Goal: Information Seeking & Learning: Compare options

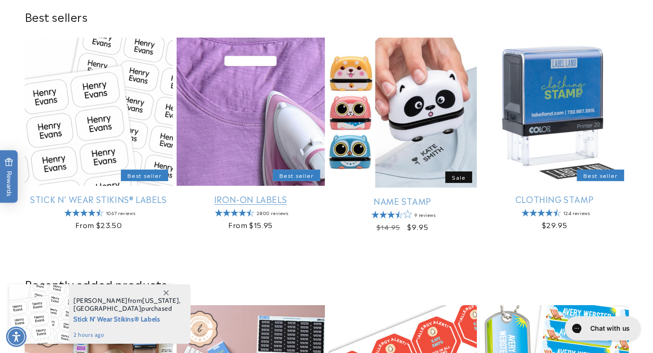
scroll to position [279, 0]
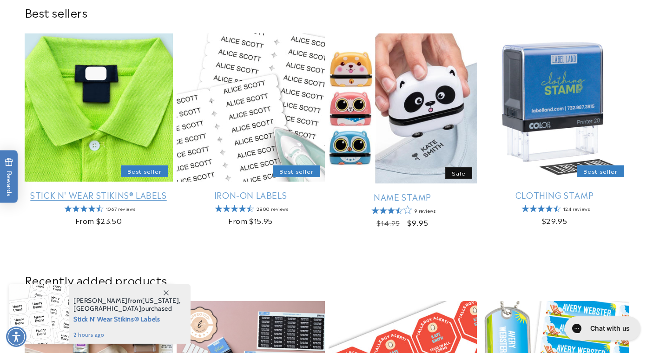
drag, startPoint x: 92, startPoint y: 129, endPoint x: 144, endPoint y: 129, distance: 51.1
click at [92, 190] on link "Stick N' Wear Stikins® Labels" at bounding box center [99, 195] width 148 height 11
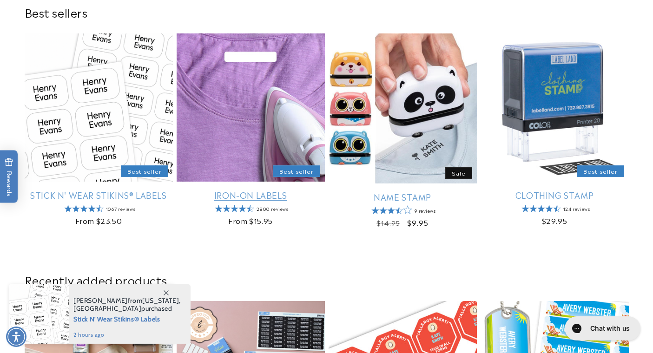
click at [241, 190] on link "Iron-On Labels" at bounding box center [251, 195] width 148 height 11
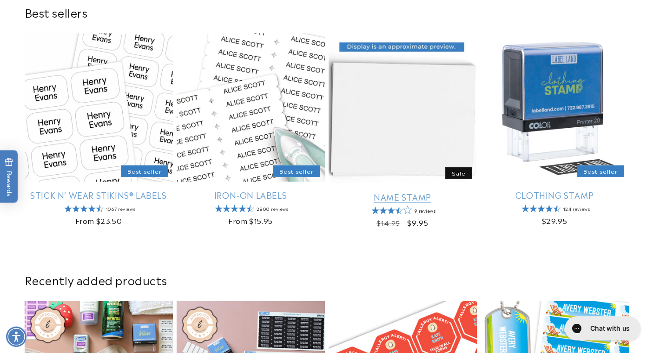
click at [383, 191] on link "Name Stamp" at bounding box center [402, 196] width 148 height 11
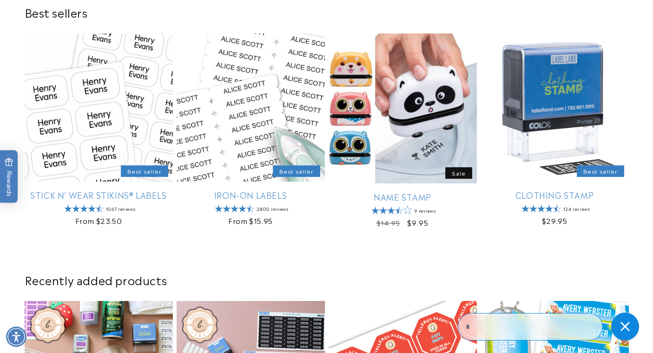
scroll to position [277, 0]
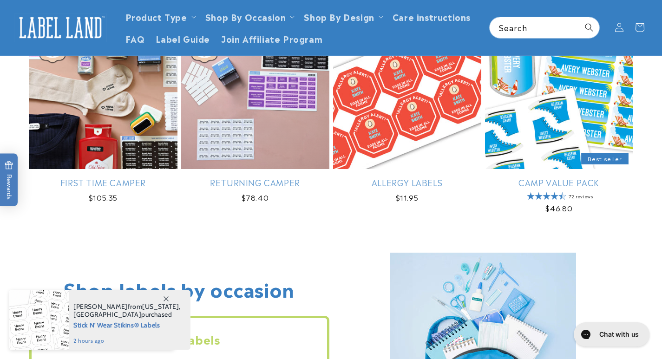
scroll to position [558, 0]
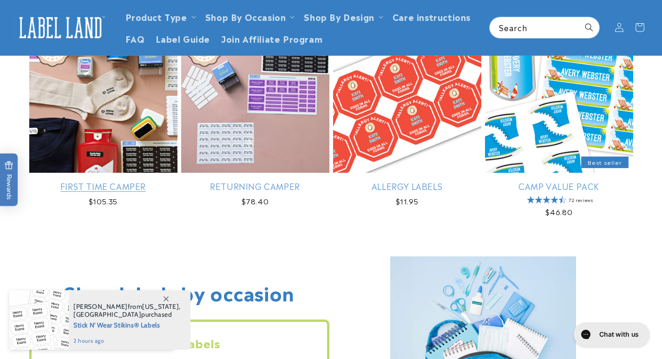
click at [125, 181] on link "First Time Camper" at bounding box center [103, 186] width 148 height 11
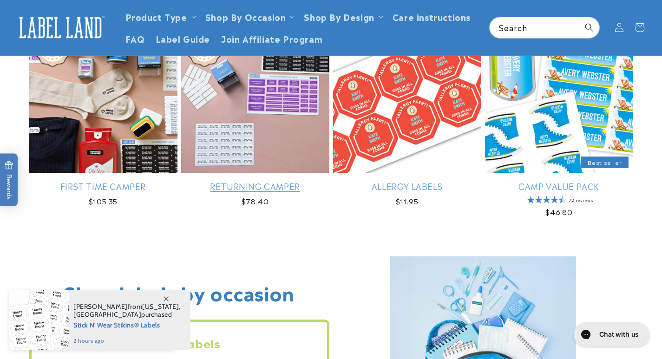
click at [282, 181] on link "Returning Camper" at bounding box center [255, 186] width 148 height 11
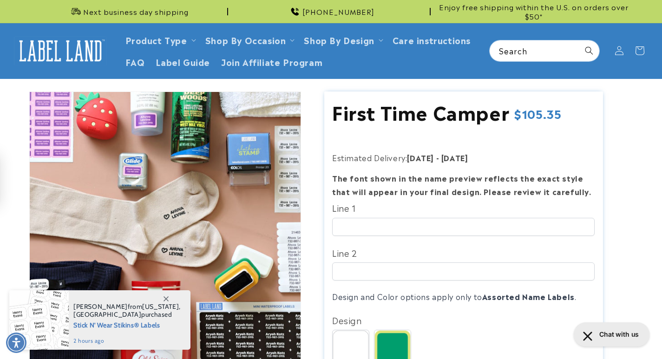
drag, startPoint x: 332, startPoint y: 112, endPoint x: 571, endPoint y: 117, distance: 239.3
click at [571, 117] on div "First Time Camper First Time Camper Regular price $105.35 Regular price Sale pr…" at bounding box center [463, 114] width 262 height 31
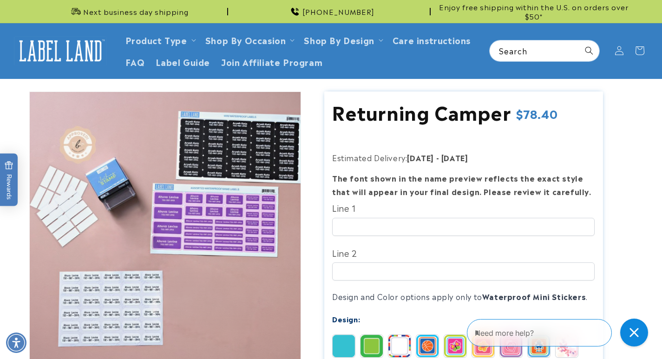
drag, startPoint x: 333, startPoint y: 114, endPoint x: 565, endPoint y: 125, distance: 232.5
click at [565, 125] on div "Returning Camper Returning Camper Regular price $78.40 Regular price Sale price…" at bounding box center [463, 114] width 262 height 31
copy div "Returning Camper Returning Camper Regular price $78.40"
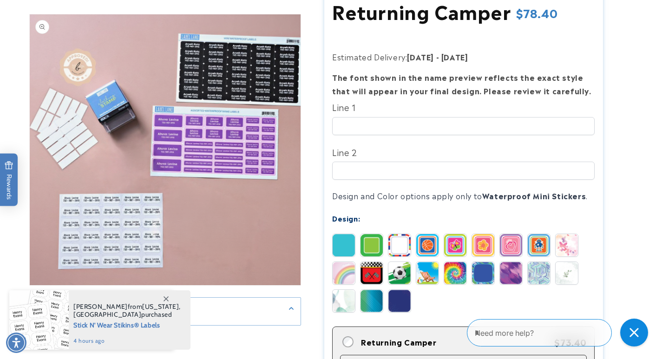
scroll to position [139, 0]
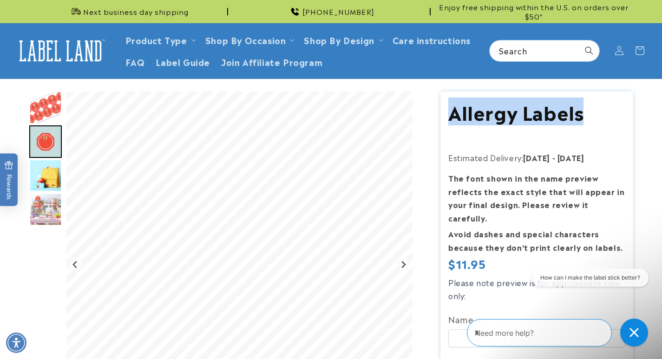
drag, startPoint x: 448, startPoint y: 114, endPoint x: 600, endPoint y: 120, distance: 151.6
click at [600, 120] on h1 "Allergy Labels" at bounding box center [536, 111] width 177 height 24
copy h1 "Allergy Labels"
